Goal: Information Seeking & Learning: Learn about a topic

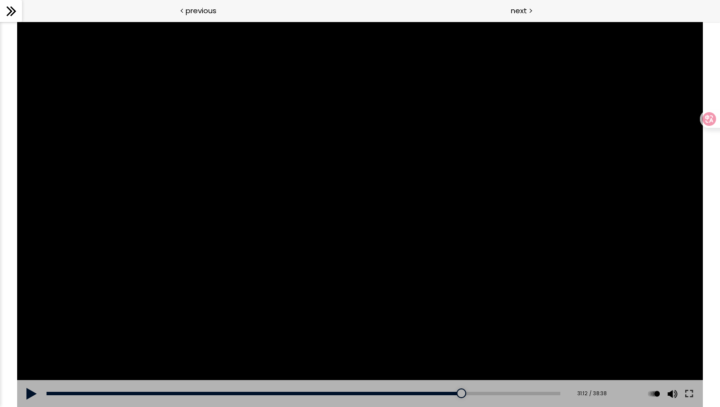
scroll to position [277, 0]
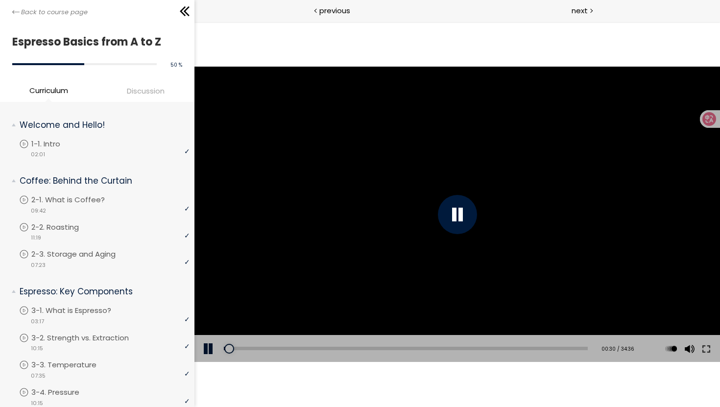
scroll to position [261, 0]
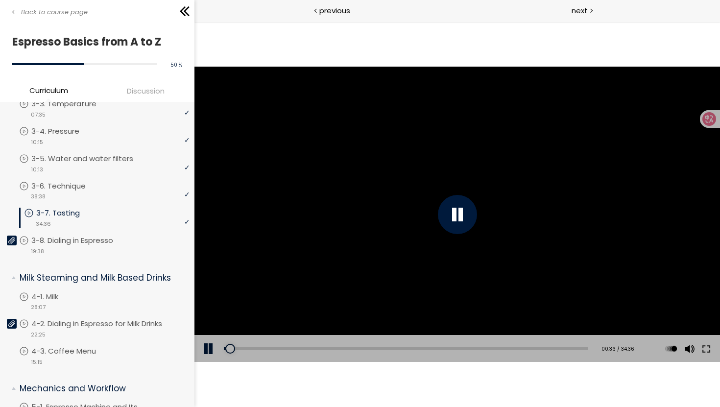
drag, startPoint x: 230, startPoint y: 350, endPoint x: 194, endPoint y: 339, distance: 37.0
click at [216, 350] on div "Add chapter 00:36 00:36 / 34:36 Subtitles None Auto x 2 x 1.5 x 1.25 x 1 x 0.75…" at bounding box center [456, 348] width 525 height 27
click at [705, 350] on button at bounding box center [706, 348] width 18 height 27
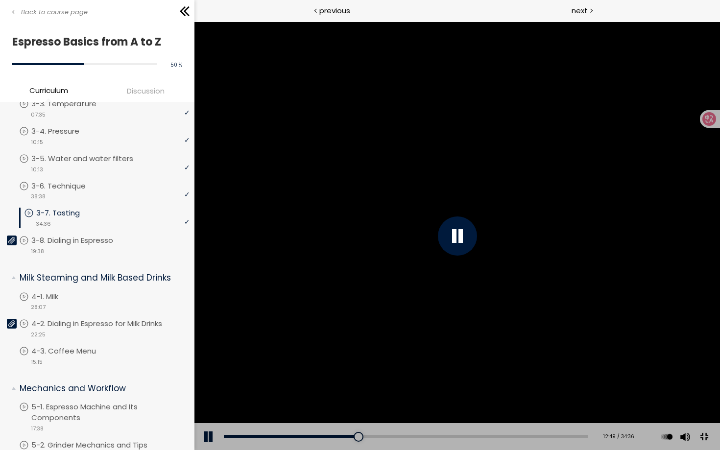
click at [714, 406] on button at bounding box center [703, 437] width 22 height 22
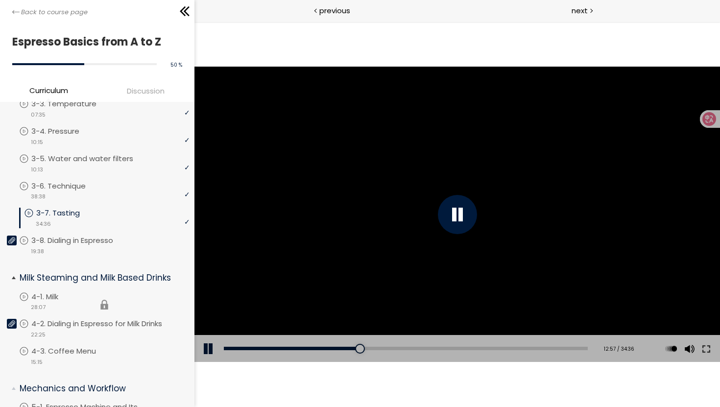
scroll to position [281, 0]
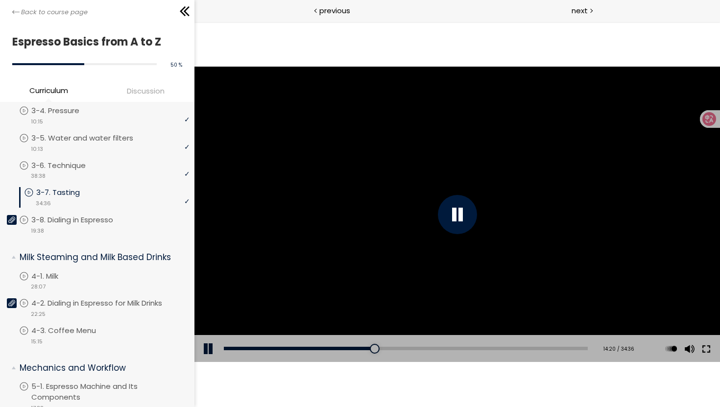
click at [704, 352] on button at bounding box center [706, 348] width 18 height 27
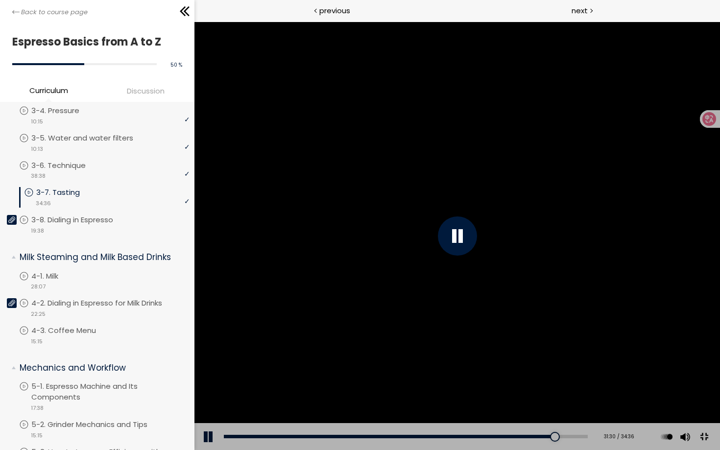
click at [714, 406] on button at bounding box center [703, 437] width 22 height 22
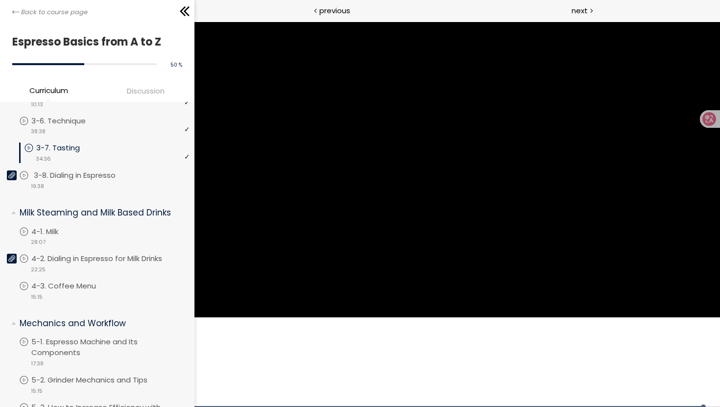
scroll to position [324, 0]
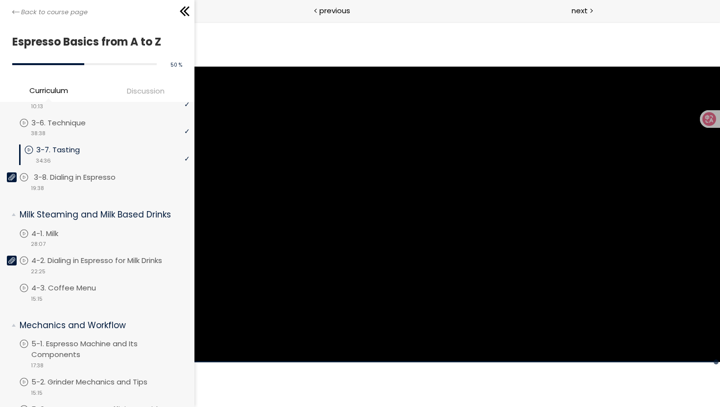
click at [82, 183] on div "video 19:38" at bounding box center [104, 188] width 170 height 10
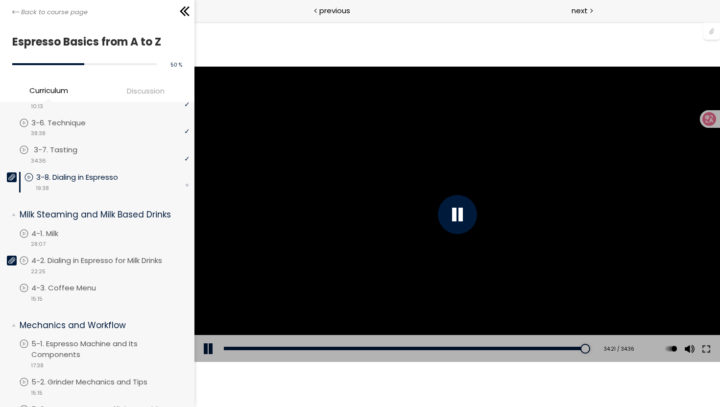
click at [89, 144] on p "3-7. Tasting" at bounding box center [65, 149] width 63 height 11
click at [101, 174] on p "3-8. Dialing in Espresso" at bounding box center [84, 177] width 101 height 11
click at [711, 35] on div at bounding box center [711, 30] width 17 height 19
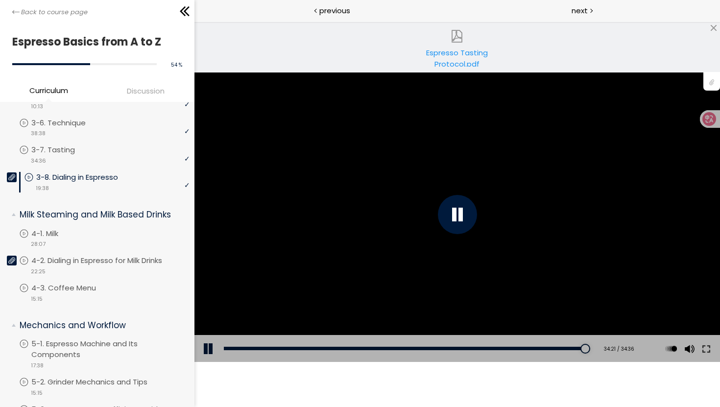
click at [438, 59] on div "Espresso Tasting Protocol.pdf" at bounding box center [456, 57] width 83 height 20
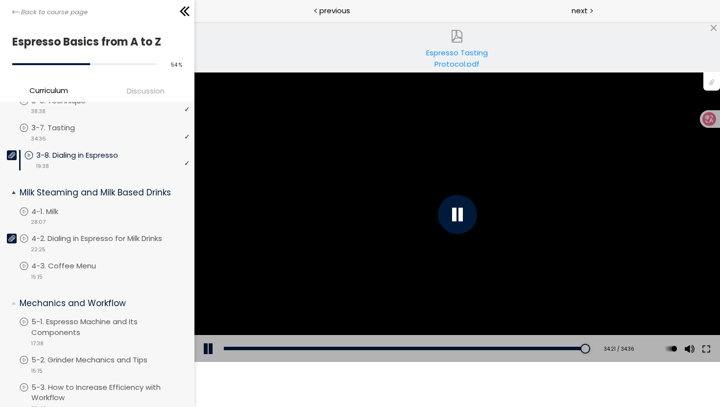
scroll to position [329, 0]
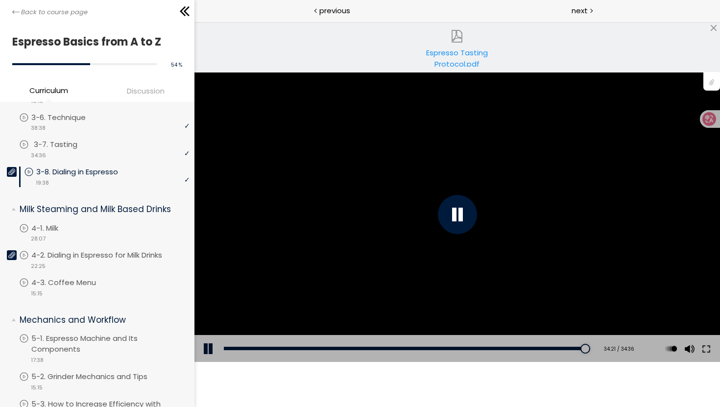
click at [69, 139] on p "3-7. Tasting" at bounding box center [65, 144] width 63 height 11
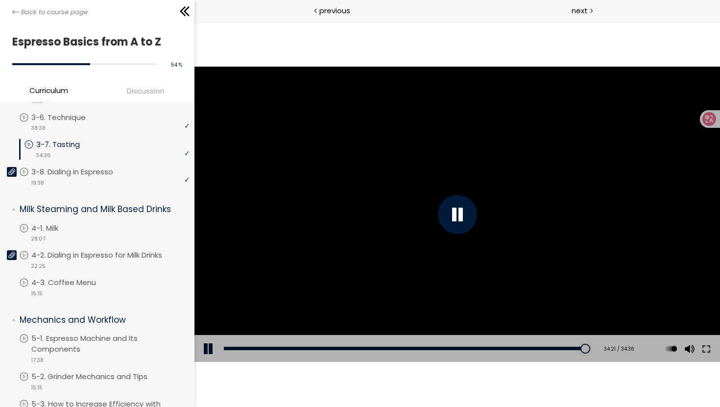
click at [63, 146] on p "3-7. Tasting" at bounding box center [67, 144] width 63 height 11
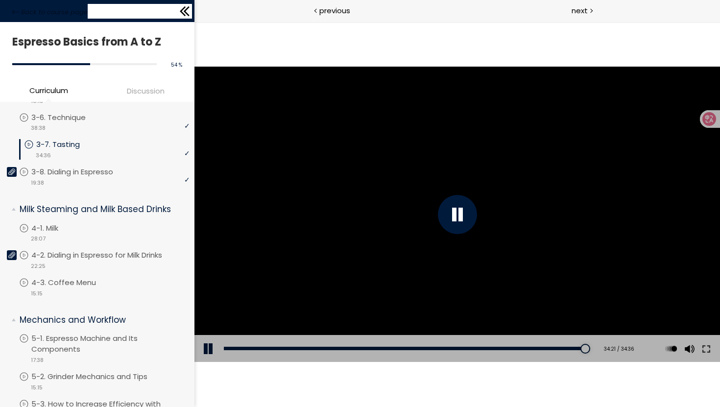
click at [186, 13] on icon at bounding box center [187, 11] width 6 height 10
